Goal: Navigation & Orientation: Find specific page/section

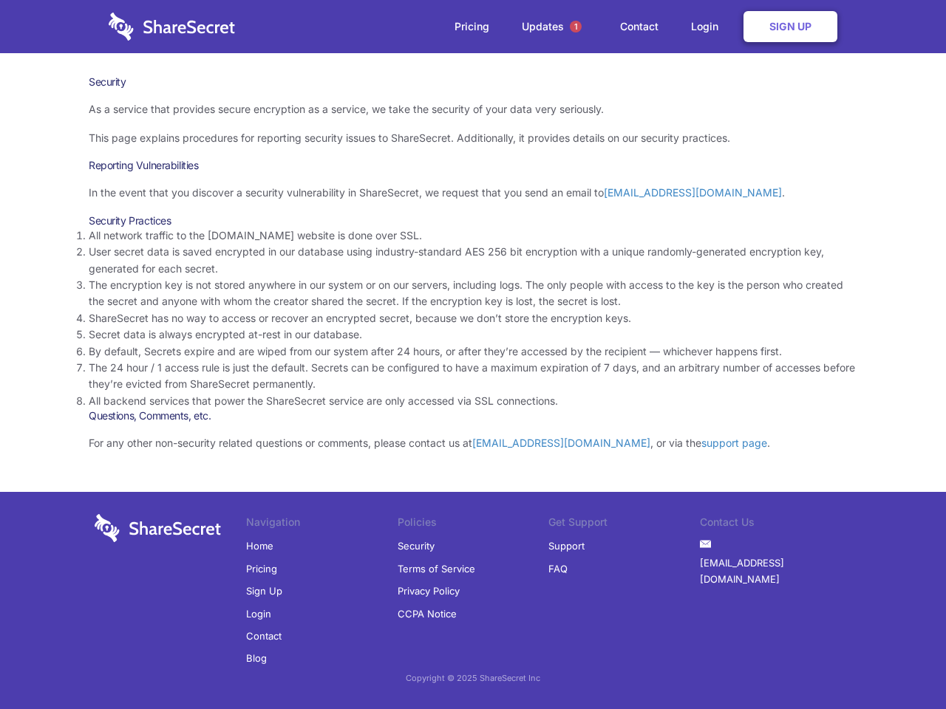
click at [473, 355] on li "By default, Secrets expire and are wiped from our system after 24 hours, or aft…" at bounding box center [473, 352] width 768 height 16
click at [576, 27] on span "1" at bounding box center [576, 27] width 12 height 12
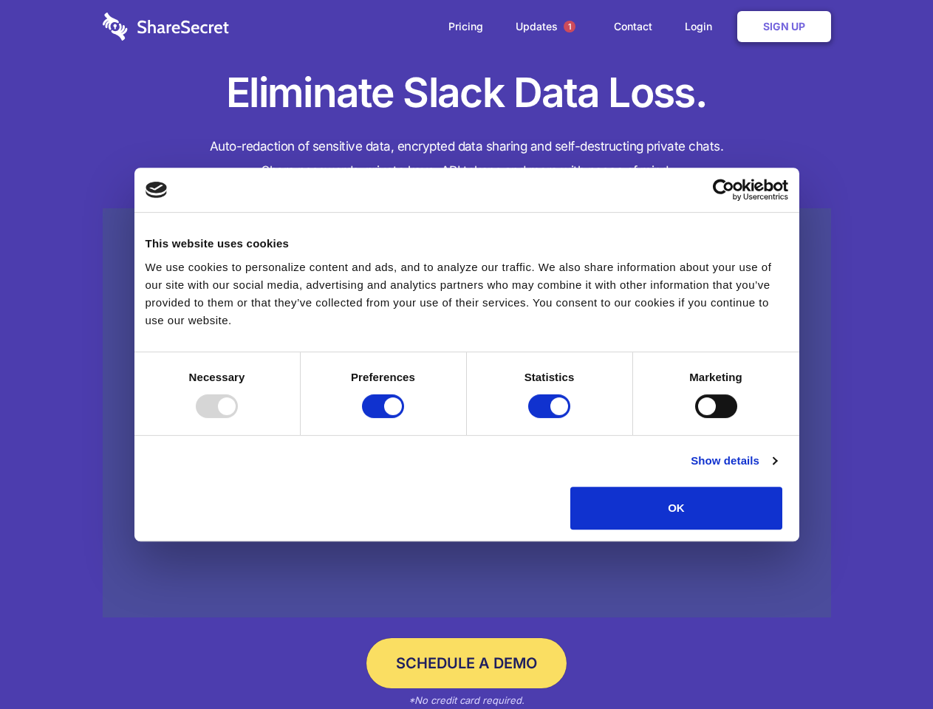
click at [238, 418] on div at bounding box center [217, 407] width 42 height 24
click at [404, 418] on input "Preferences" at bounding box center [383, 407] width 42 height 24
checkbox input "false"
click at [551, 418] on input "Statistics" at bounding box center [549, 407] width 42 height 24
checkbox input "false"
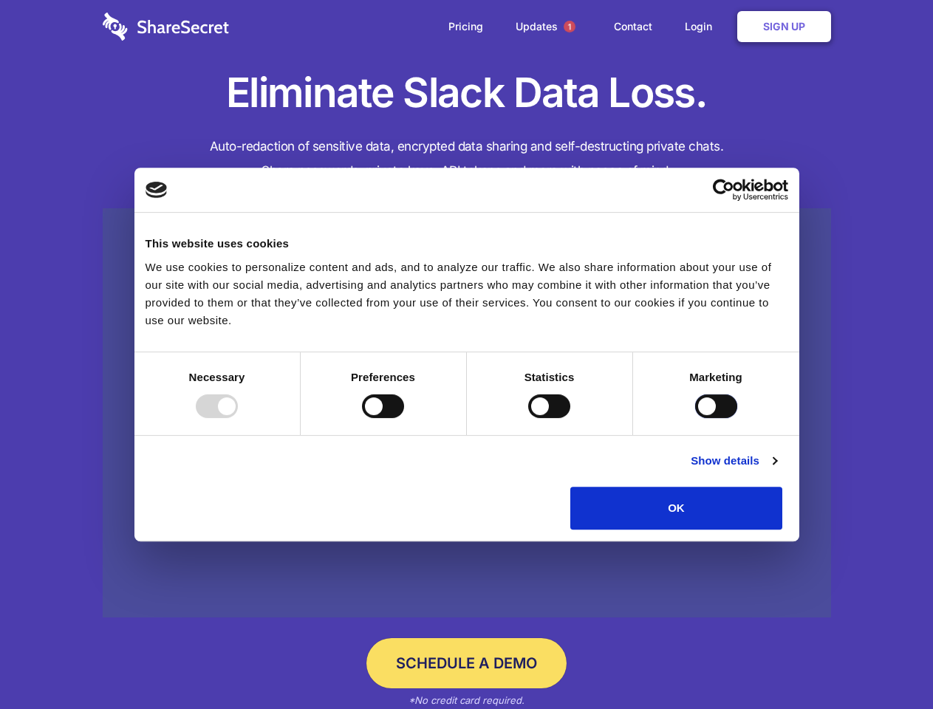
click at [695, 418] on input "Marketing" at bounding box center [716, 407] width 42 height 24
checkbox input "true"
click at [777, 470] on link "Show details" at bounding box center [734, 461] width 86 height 18
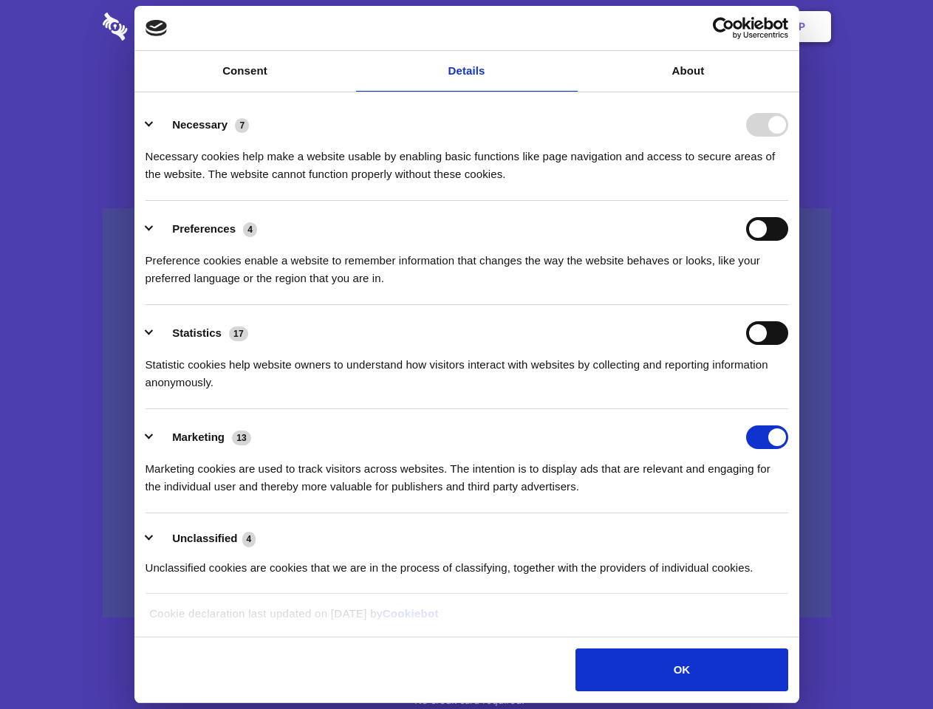
click at [788, 201] on li "Necessary 7 Necessary cookies help make a website usable by enabling basic func…" at bounding box center [467, 149] width 643 height 104
click at [569, 27] on span "1" at bounding box center [570, 27] width 12 height 12
